Goal: Find specific page/section: Find specific page/section

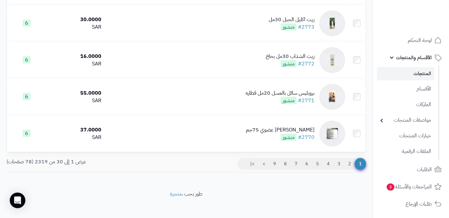
scroll to position [1067, 0]
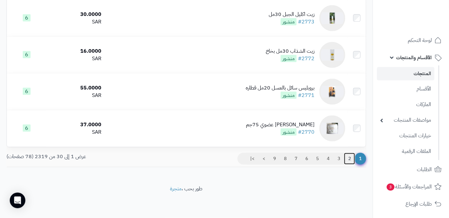
click at [347, 159] on link "2" at bounding box center [349, 159] width 11 height 12
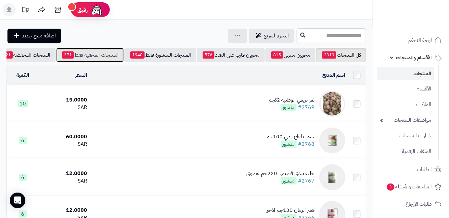
click at [80, 55] on link "المنتجات المخفية فقط 371" at bounding box center [90, 55] width 68 height 14
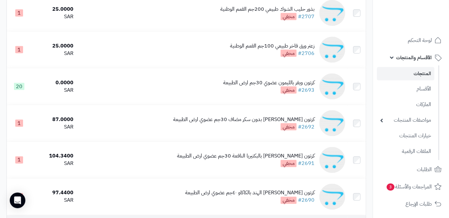
scroll to position [266, 0]
